Goal: Task Accomplishment & Management: Use online tool/utility

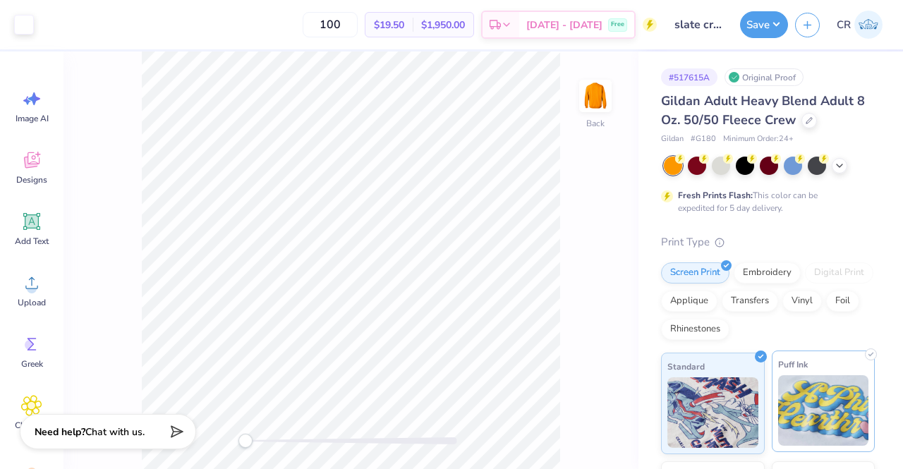
click at [797, 377] on img at bounding box center [823, 410] width 91 height 71
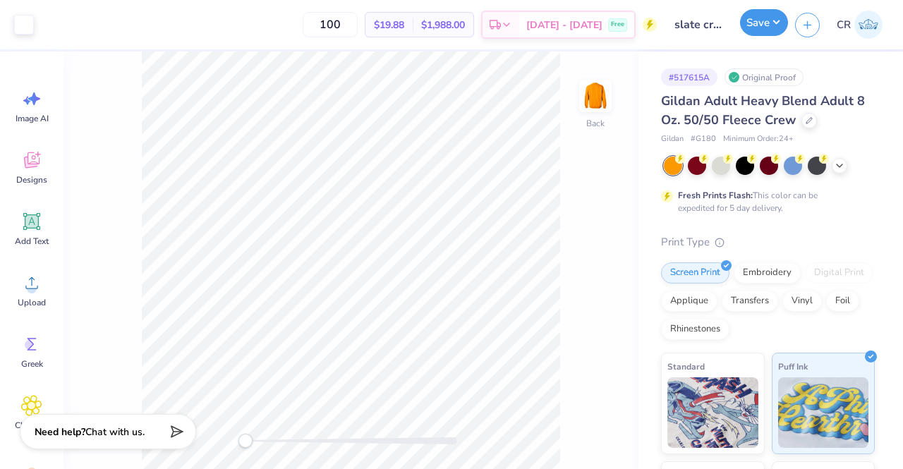
click at [771, 36] on button "Save" at bounding box center [764, 22] width 48 height 27
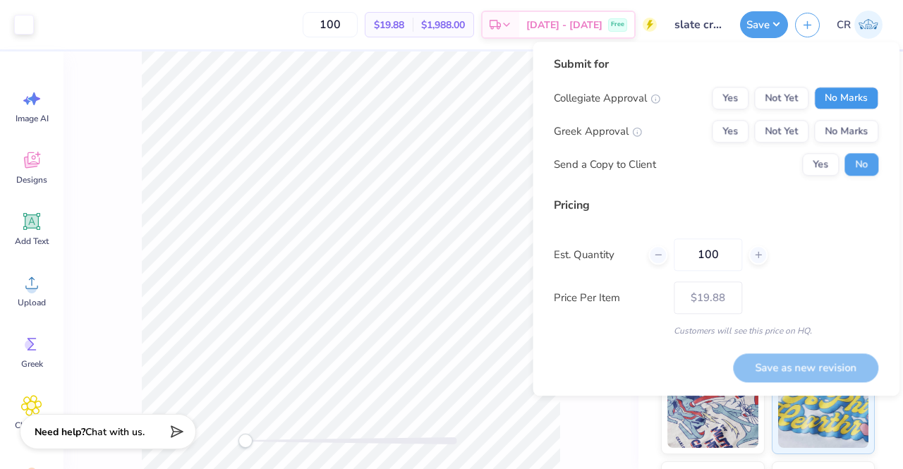
click at [834, 99] on button "No Marks" at bounding box center [846, 98] width 64 height 23
click at [835, 122] on button "No Marks" at bounding box center [846, 131] width 64 height 23
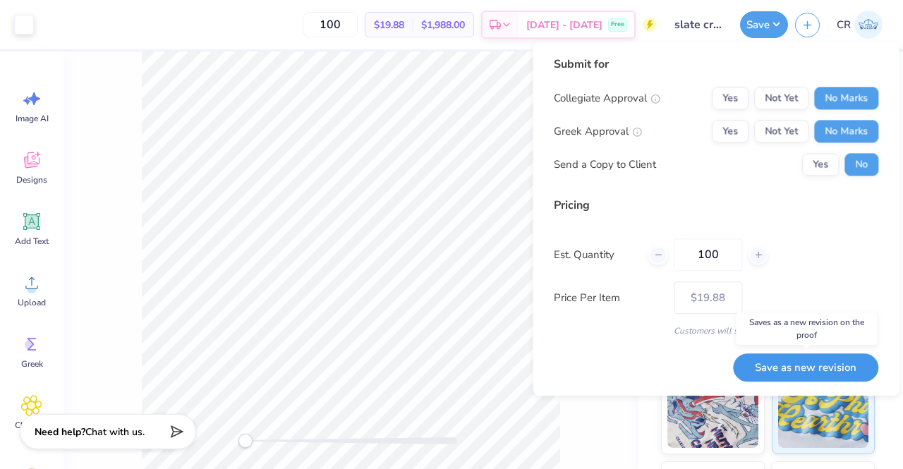
click at [840, 365] on button "Save as new revision" at bounding box center [805, 368] width 145 height 29
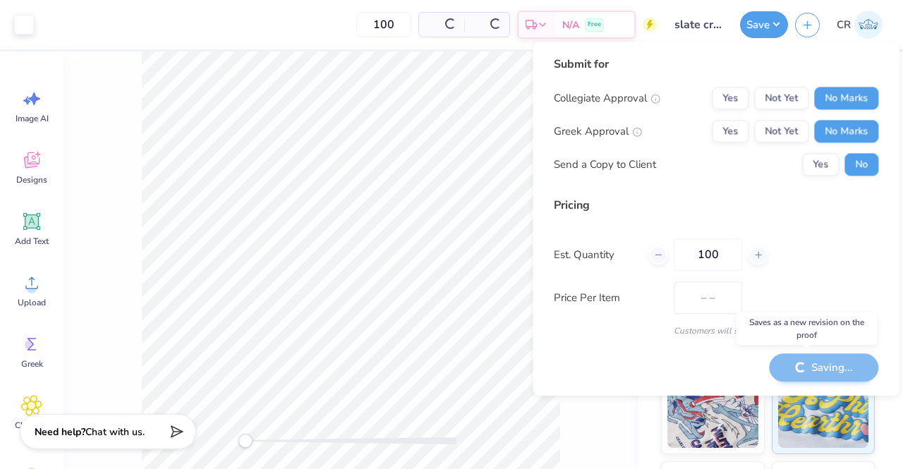
type input "$19.88"
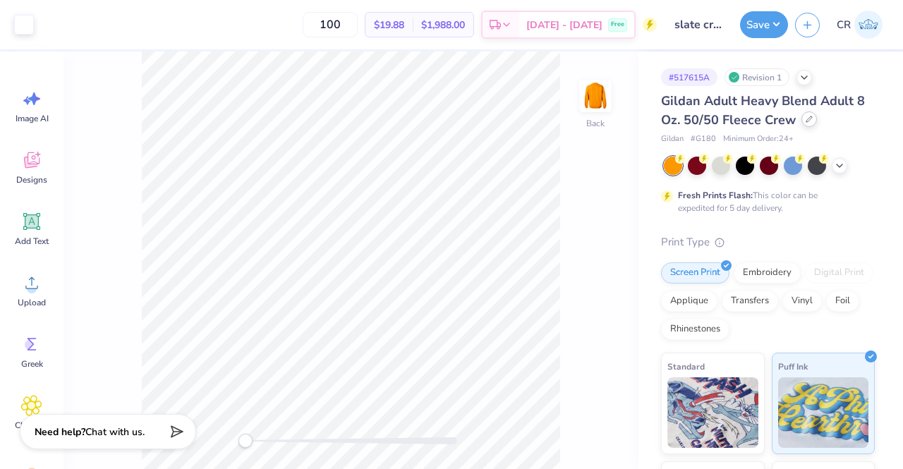
click at [814, 116] on div at bounding box center [810, 119] width 16 height 16
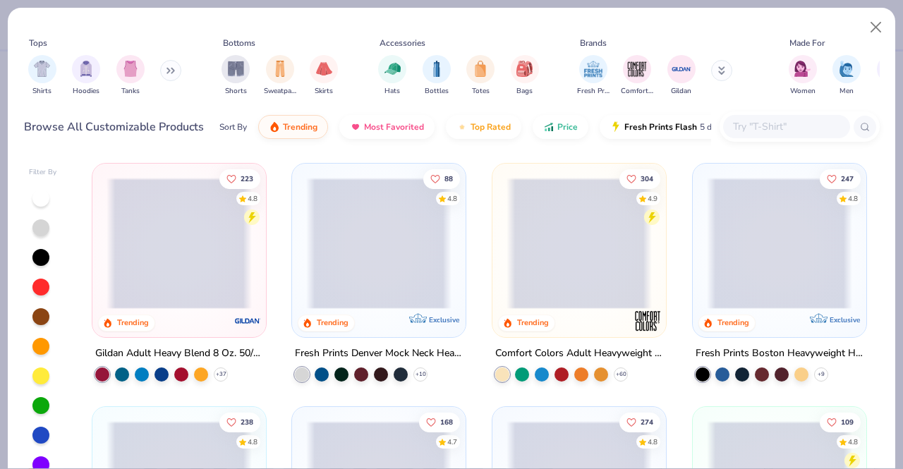
click at [771, 122] on input "text" at bounding box center [786, 127] width 109 height 16
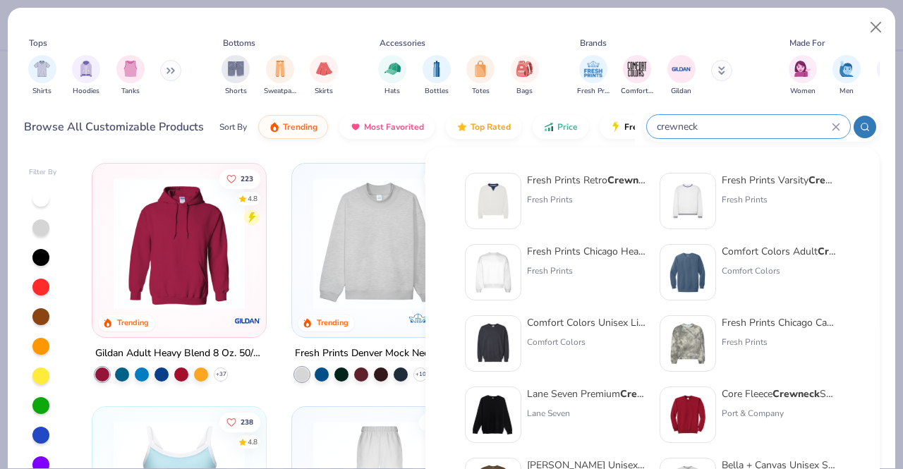
type input "crewneck"
click at [632, 248] on div "Fresh Prints Chicago Heavyweight Crewneck" at bounding box center [586, 251] width 119 height 15
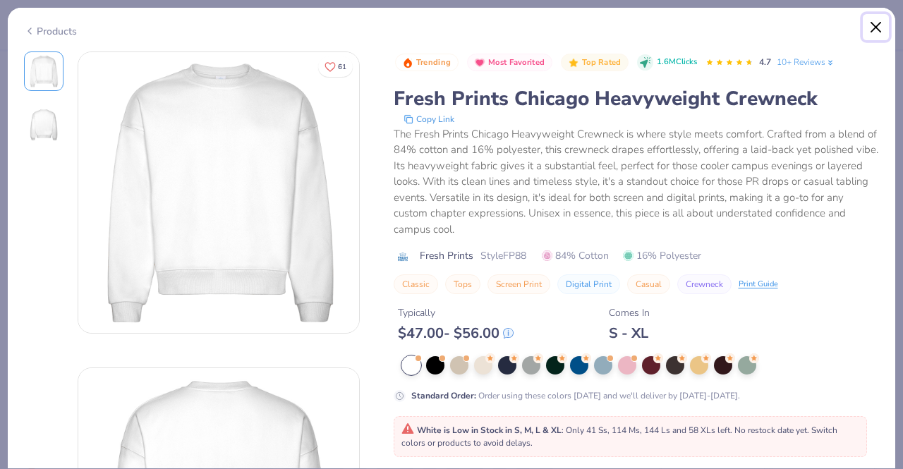
click at [882, 29] on button "Close" at bounding box center [876, 27] width 27 height 27
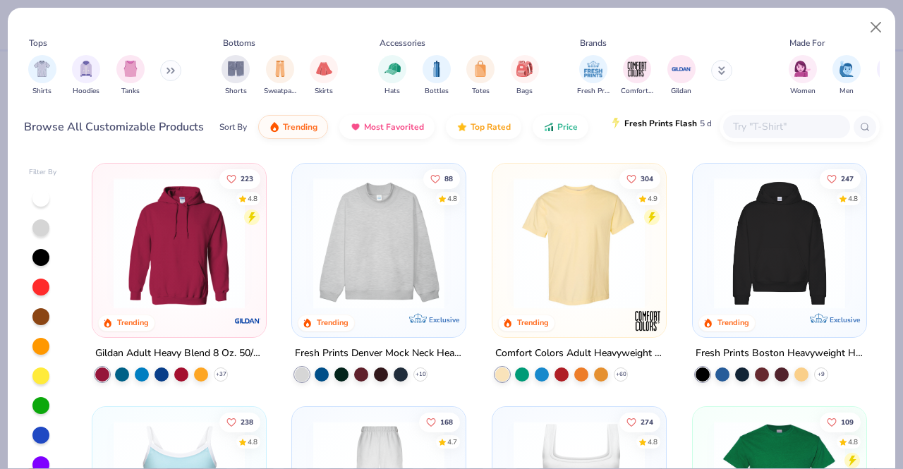
click at [626, 128] on span "Fresh Prints Flash" at bounding box center [660, 123] width 73 height 11
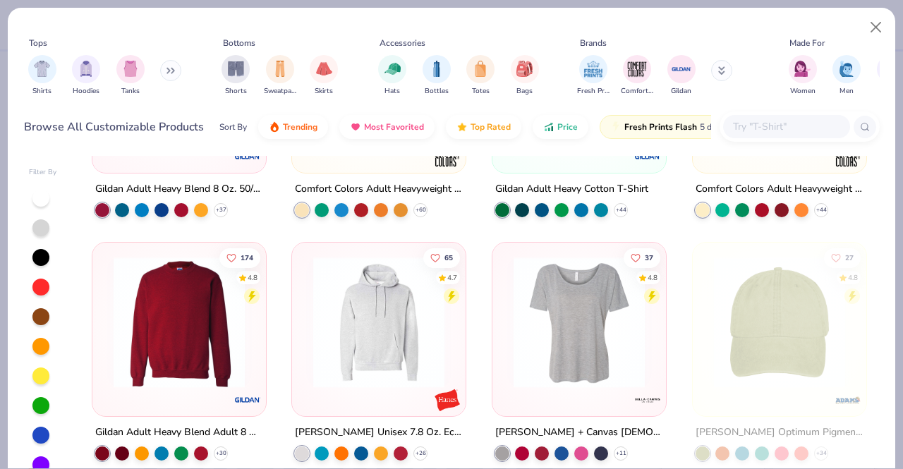
scroll to position [285, 0]
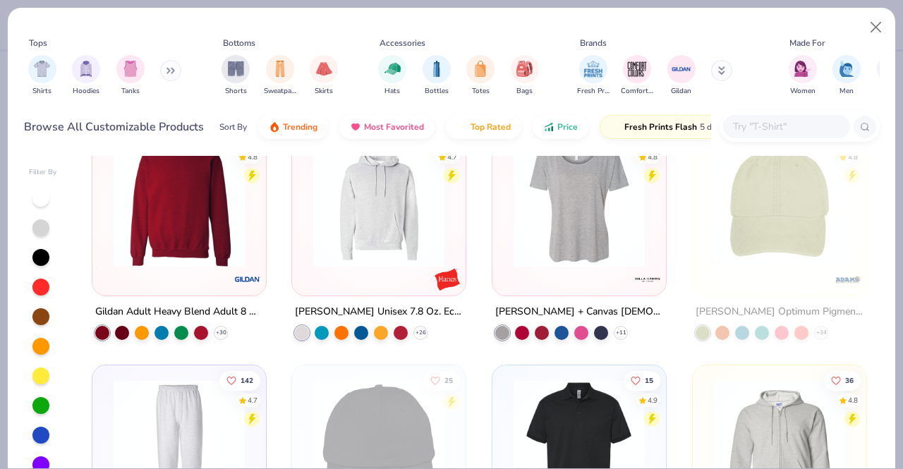
click at [230, 236] on img at bounding box center [179, 201] width 145 height 131
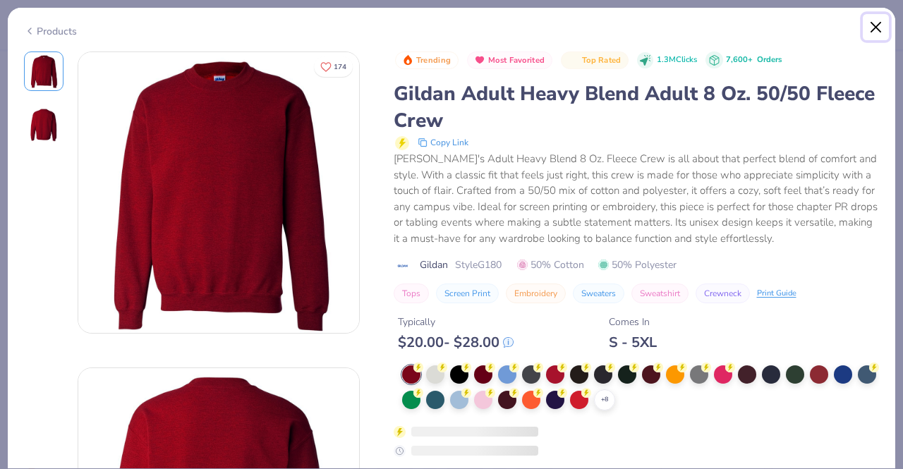
click at [880, 25] on button "Close" at bounding box center [876, 27] width 27 height 27
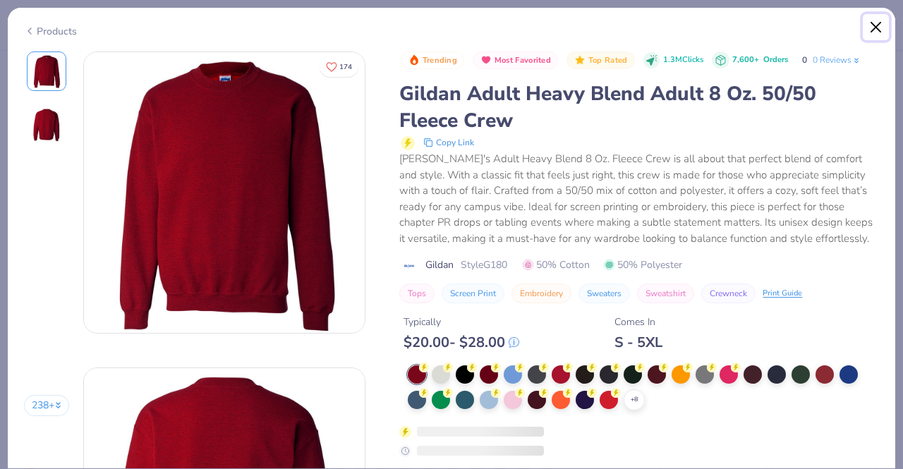
click at [877, 30] on button "Close" at bounding box center [876, 27] width 27 height 27
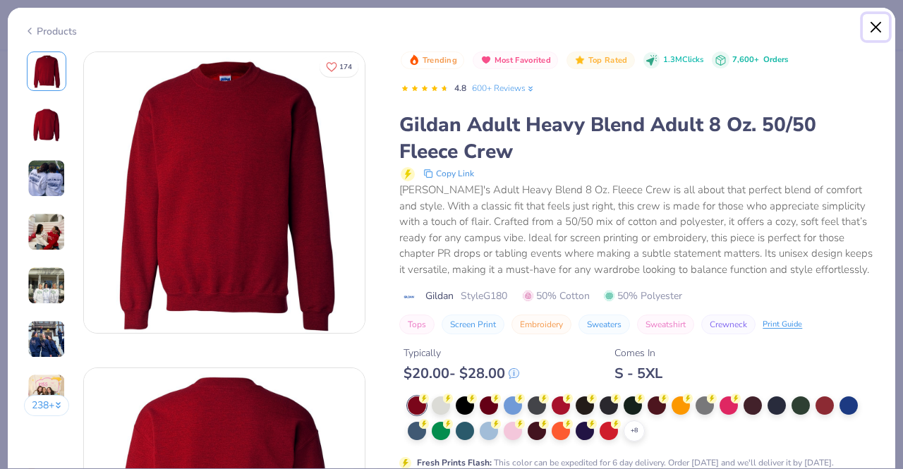
click at [880, 31] on button "Close" at bounding box center [876, 27] width 27 height 27
click at [871, 29] on button "Close" at bounding box center [876, 27] width 27 height 27
click at [883, 34] on button "Close" at bounding box center [876, 27] width 27 height 27
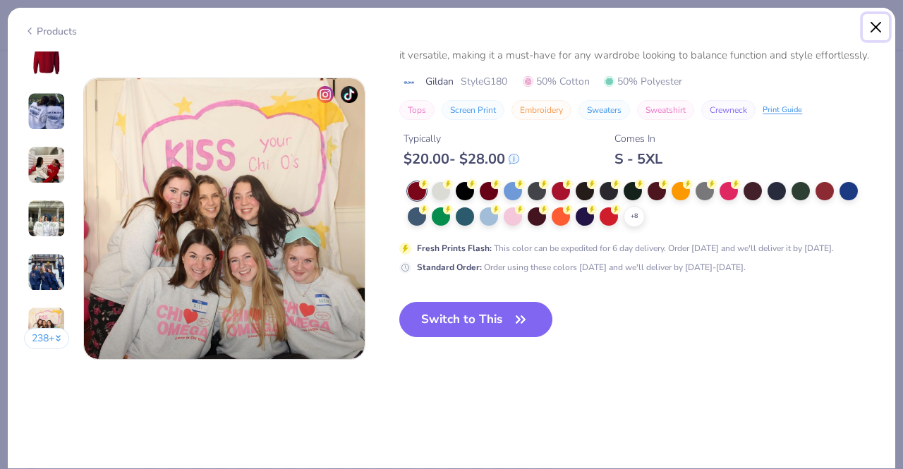
scroll to position [1858, 0]
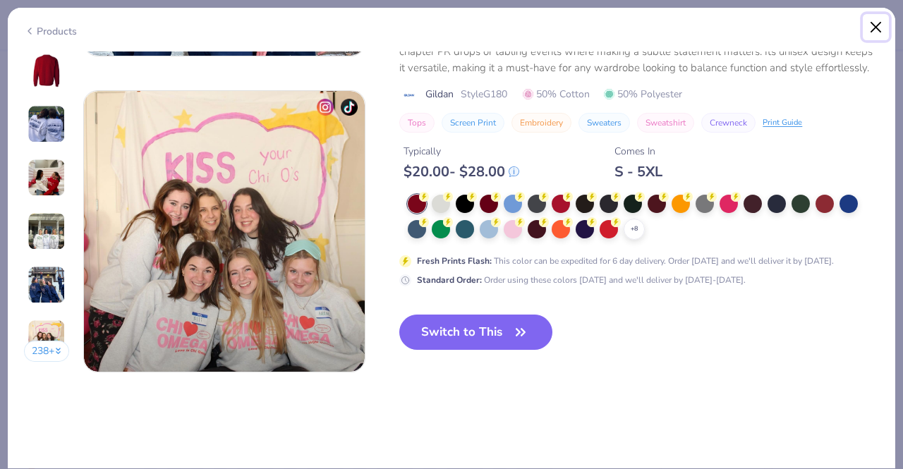
click at [877, 28] on button "Close" at bounding box center [876, 27] width 27 height 27
click at [64, 25] on div "Products" at bounding box center [50, 31] width 53 height 15
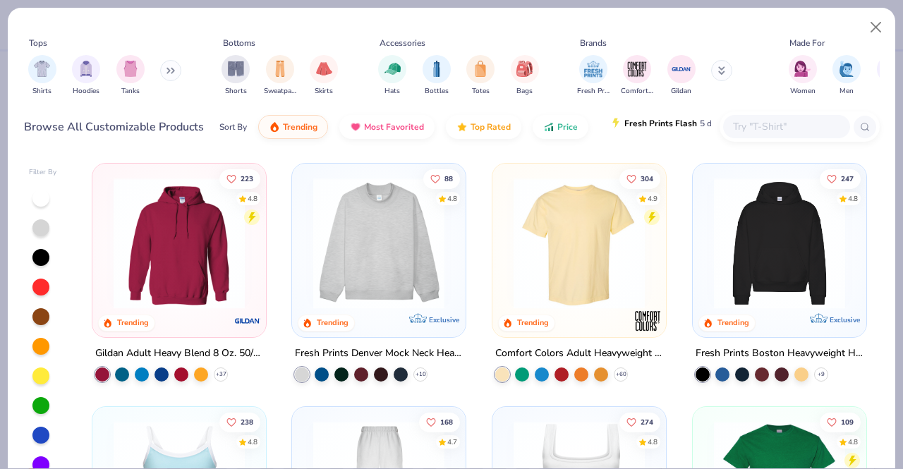
click at [628, 122] on span "Fresh Prints Flash" at bounding box center [660, 123] width 73 height 11
